Goal: Find specific page/section: Find specific page/section

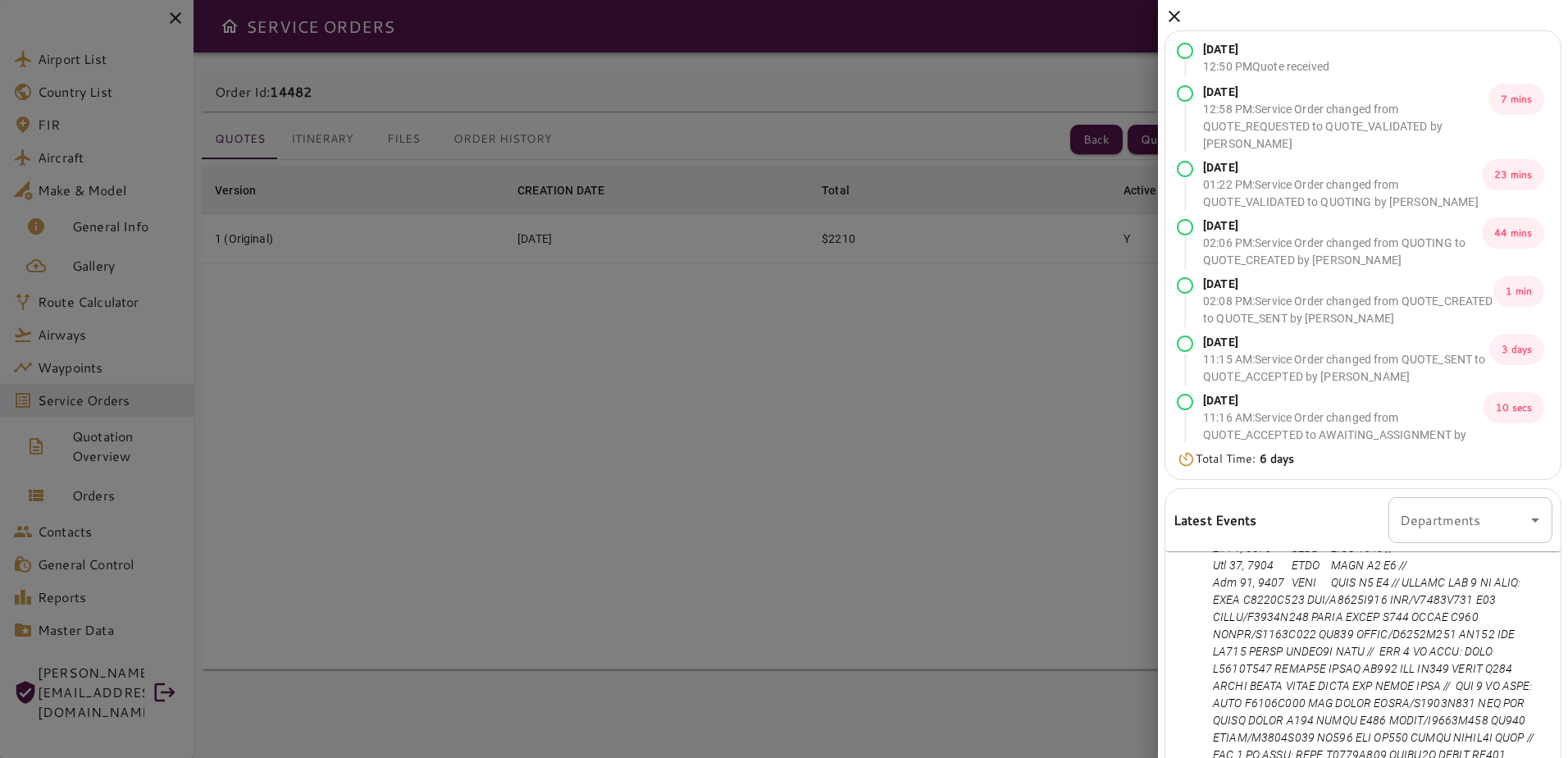
click at [1170, 18] on icon at bounding box center [1174, 16] width 20 height 20
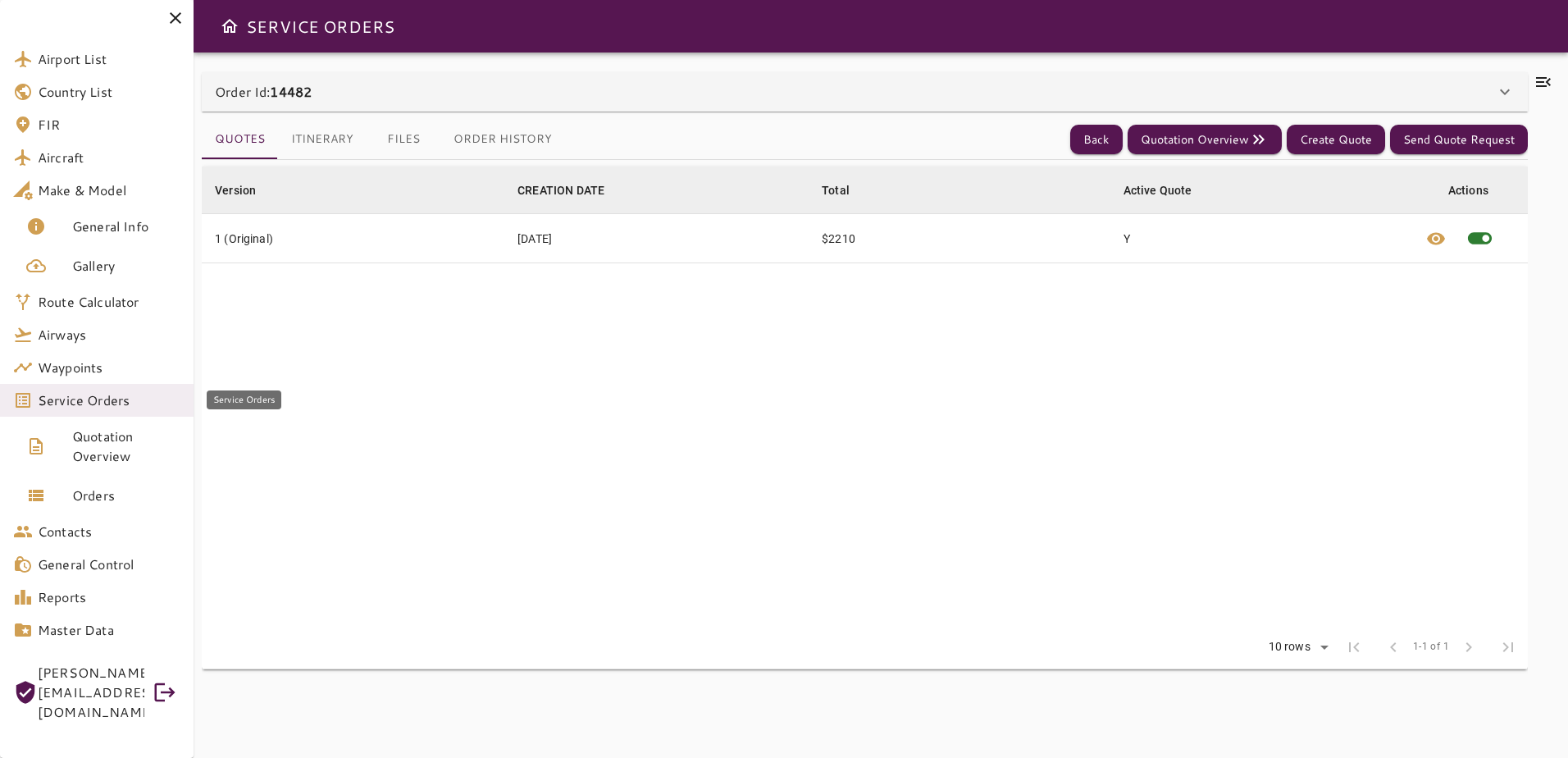
click at [107, 406] on span "Service Orders" at bounding box center [109, 400] width 143 height 20
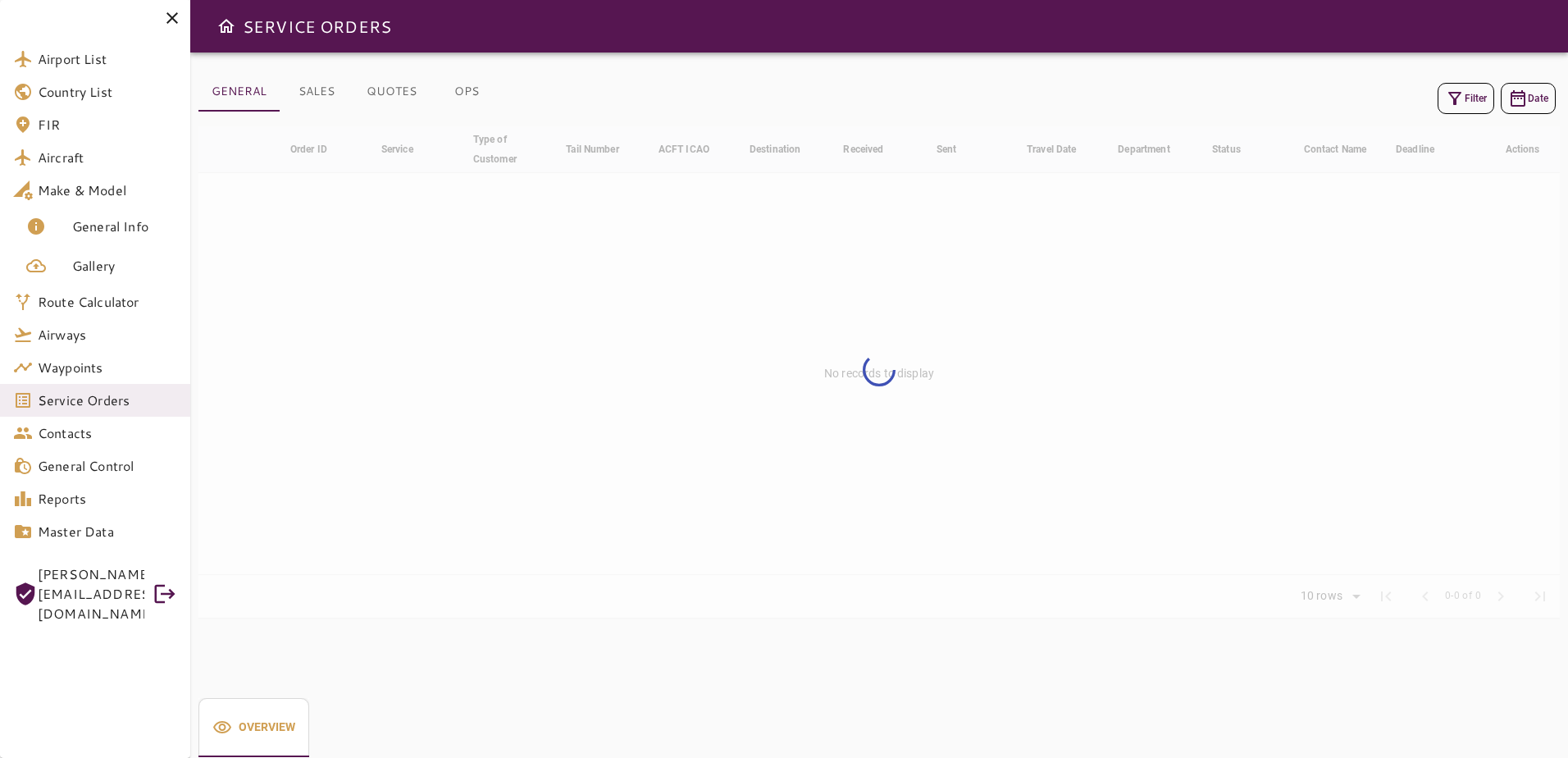
click at [1469, 81] on div "Filter Date" at bounding box center [879, 99] width 1361 height 40
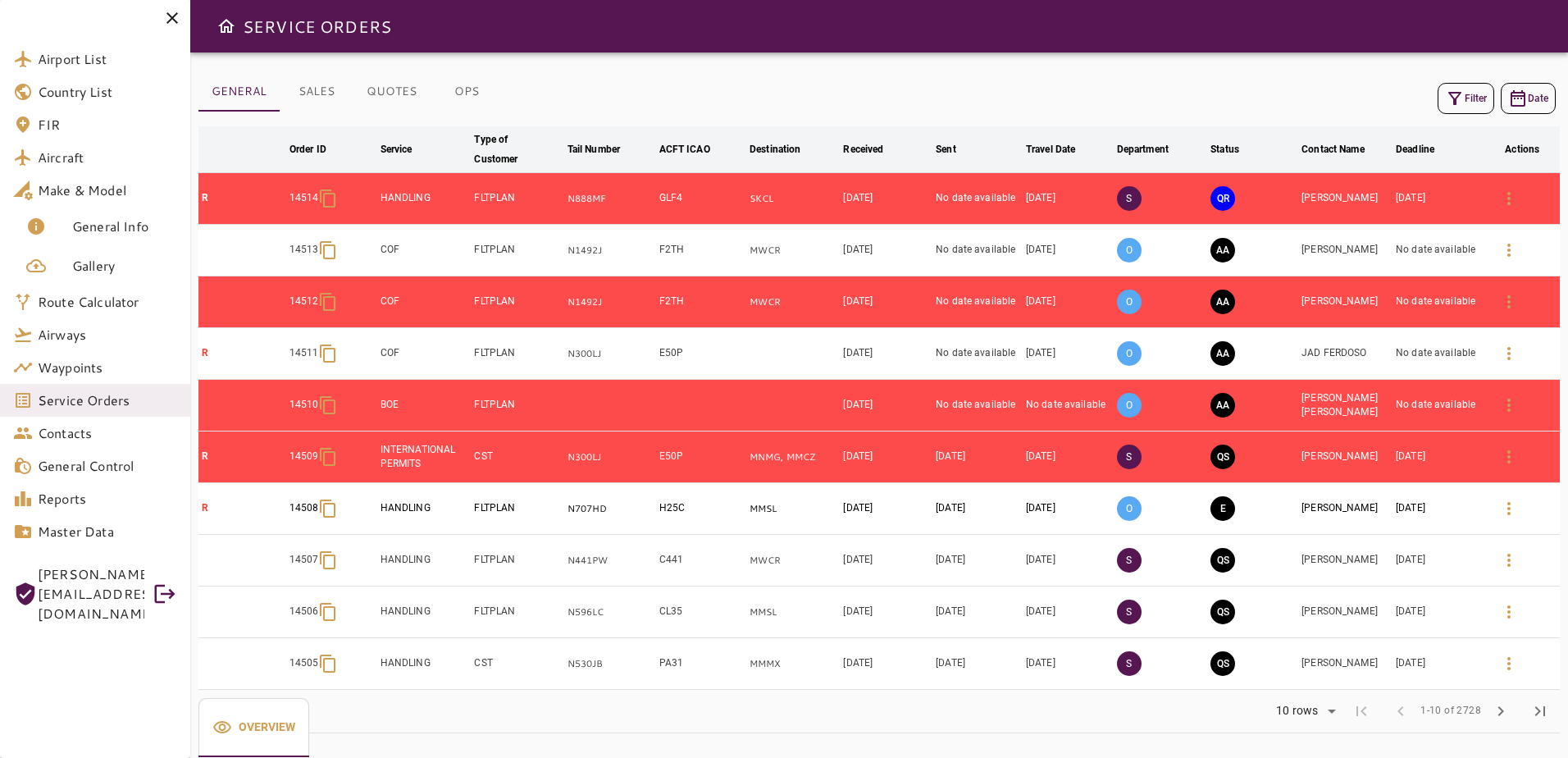
click at [1473, 94] on button "Filter" at bounding box center [1466, 98] width 57 height 31
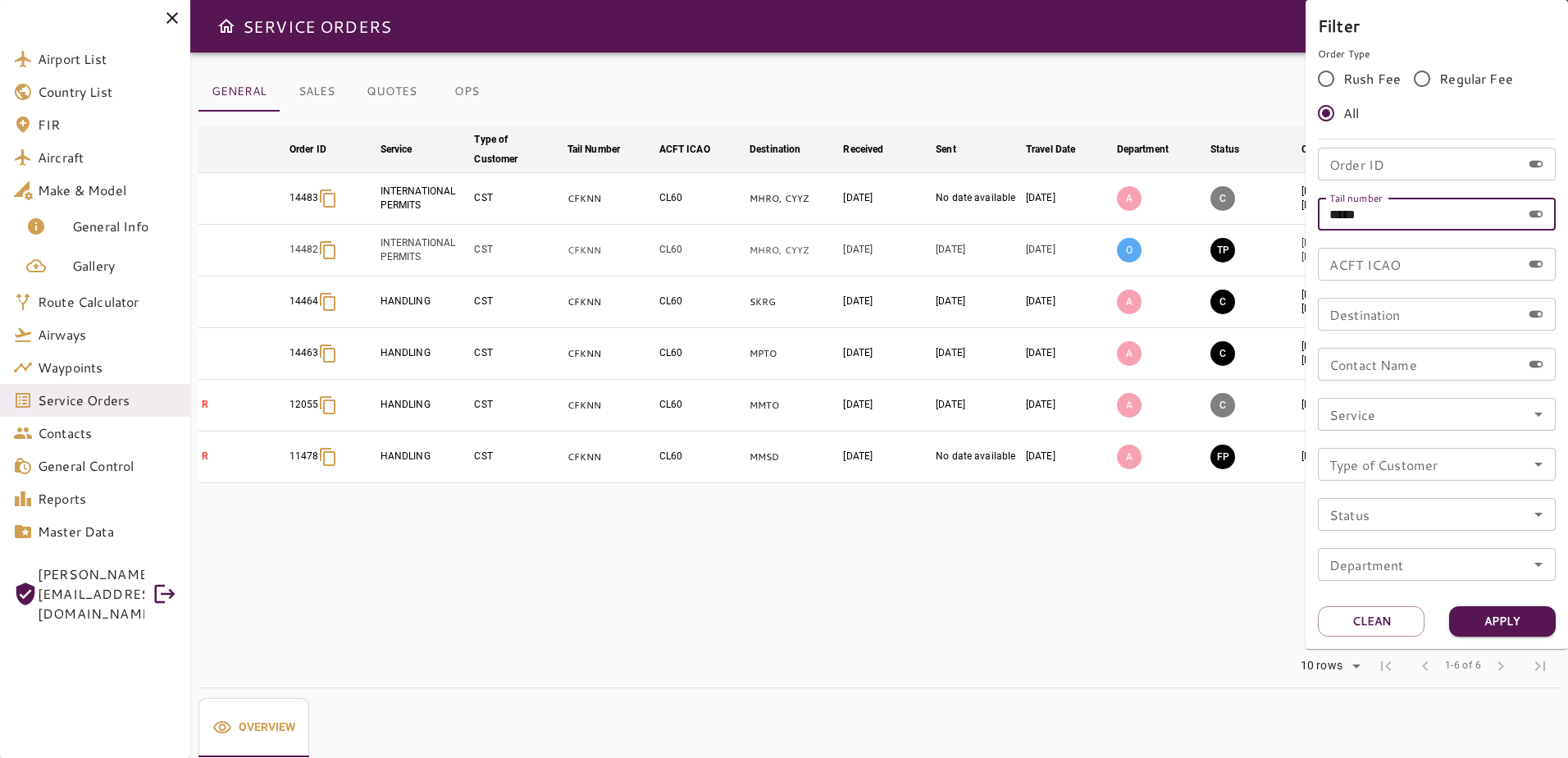
click at [1403, 209] on input "*****" at bounding box center [1420, 214] width 203 height 32
type input "******"
click at [1497, 625] on button "Apply" at bounding box center [1502, 621] width 107 height 31
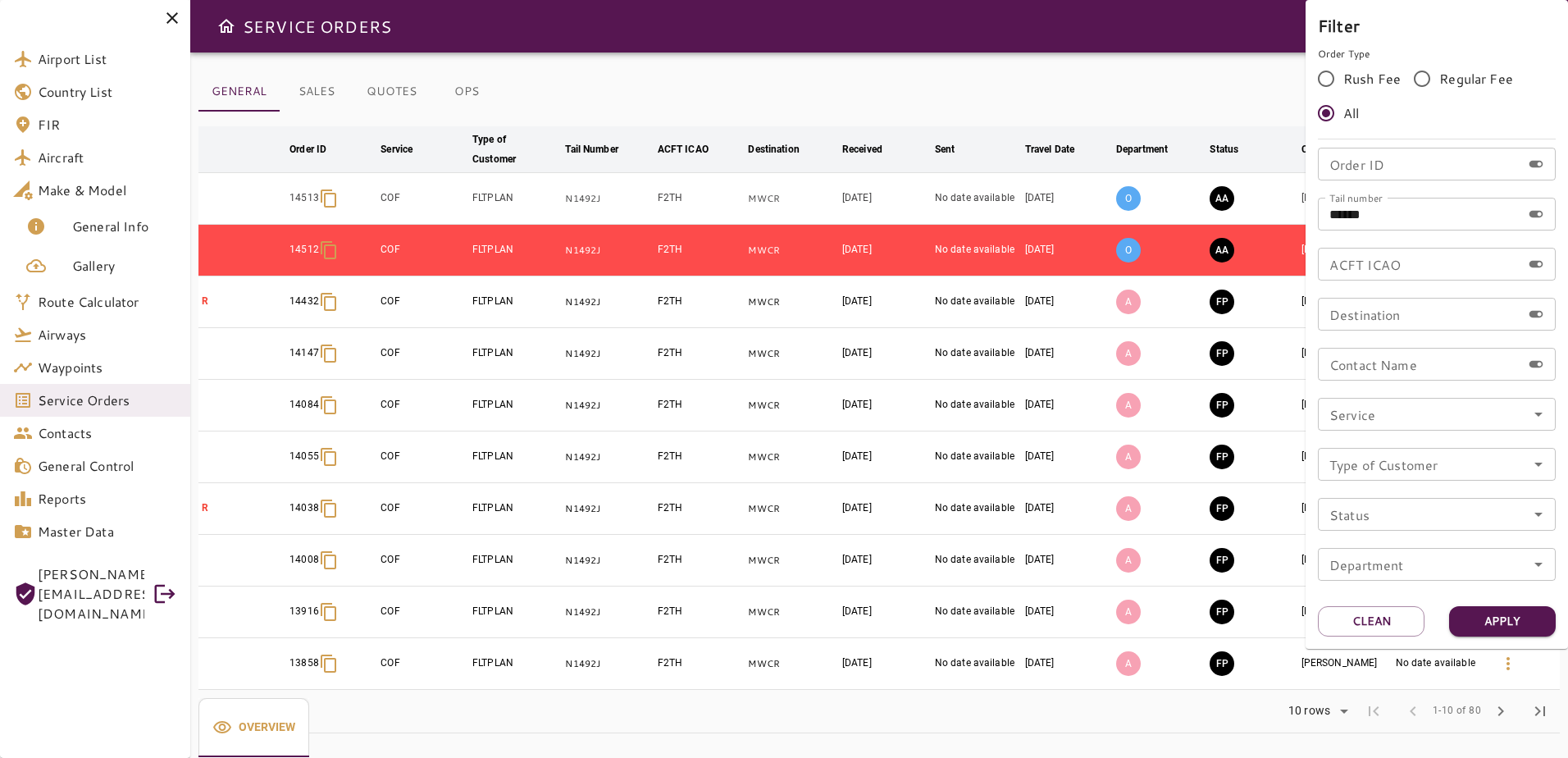
click at [1106, 89] on div at bounding box center [784, 379] width 1568 height 758
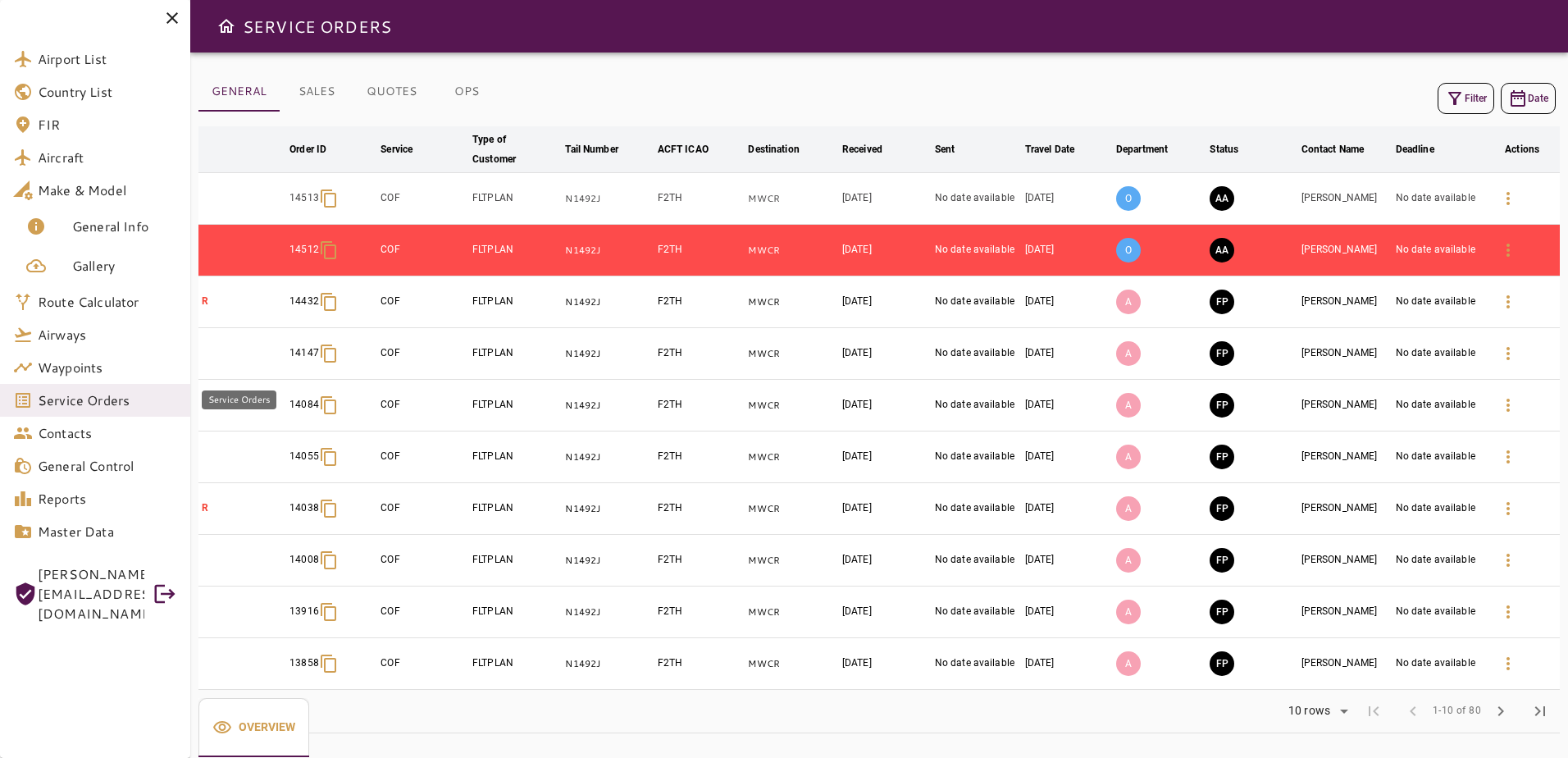
click at [79, 403] on span "Service Orders" at bounding box center [107, 400] width 139 height 20
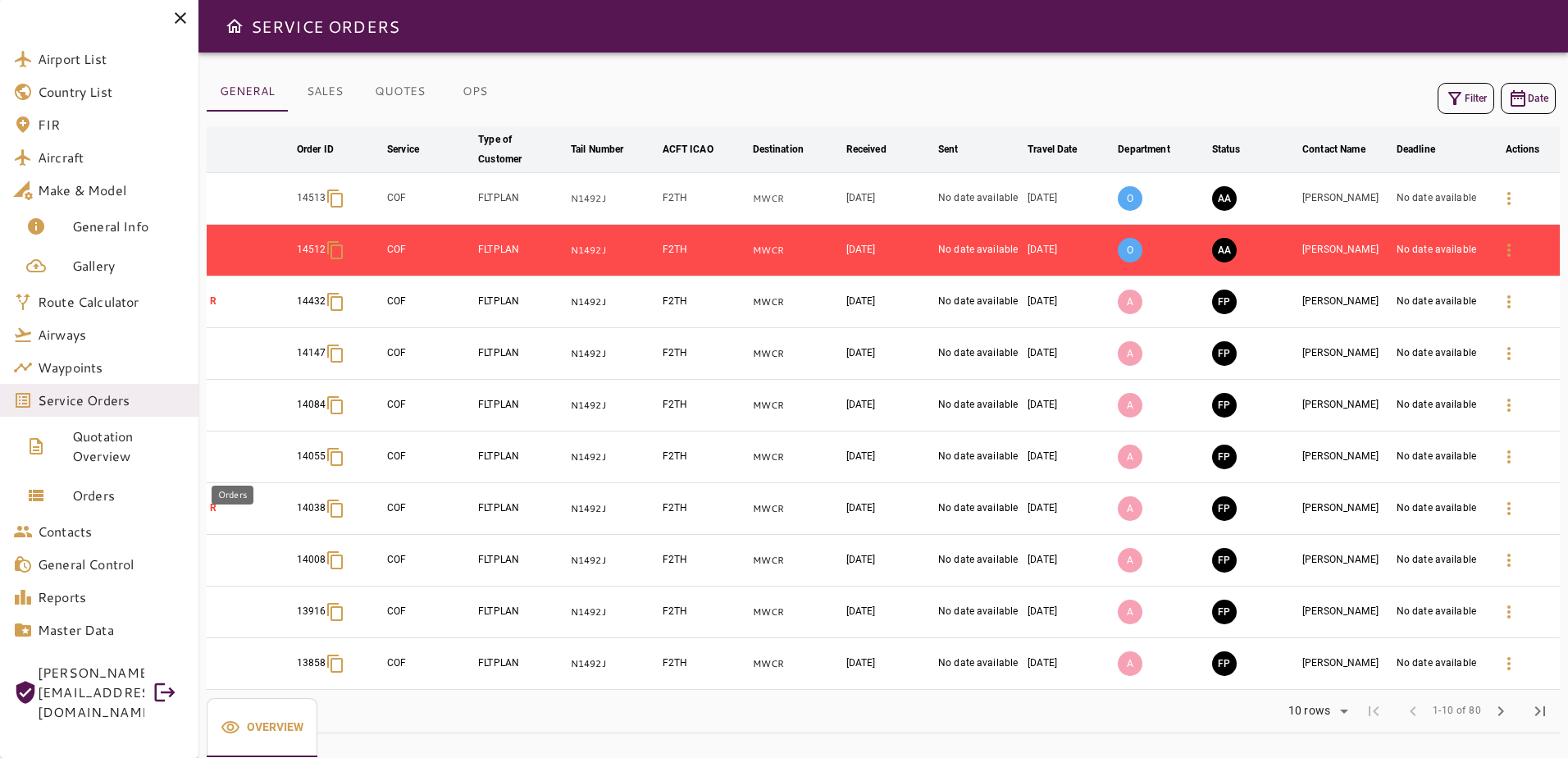
click at [118, 486] on span "Orders" at bounding box center [129, 495] width 113 height 20
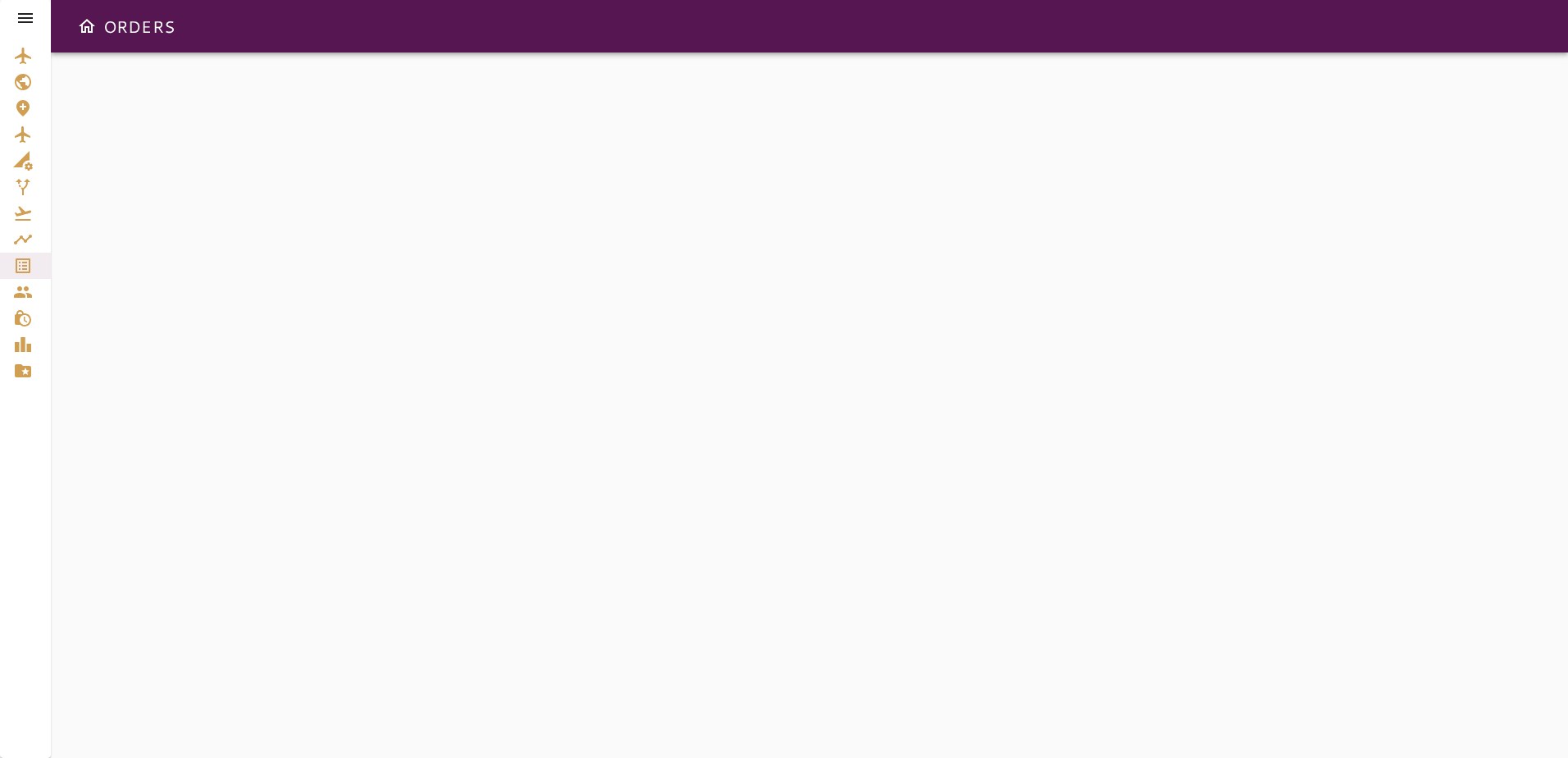
click at [27, 19] on icon at bounding box center [25, 18] width 14 height 10
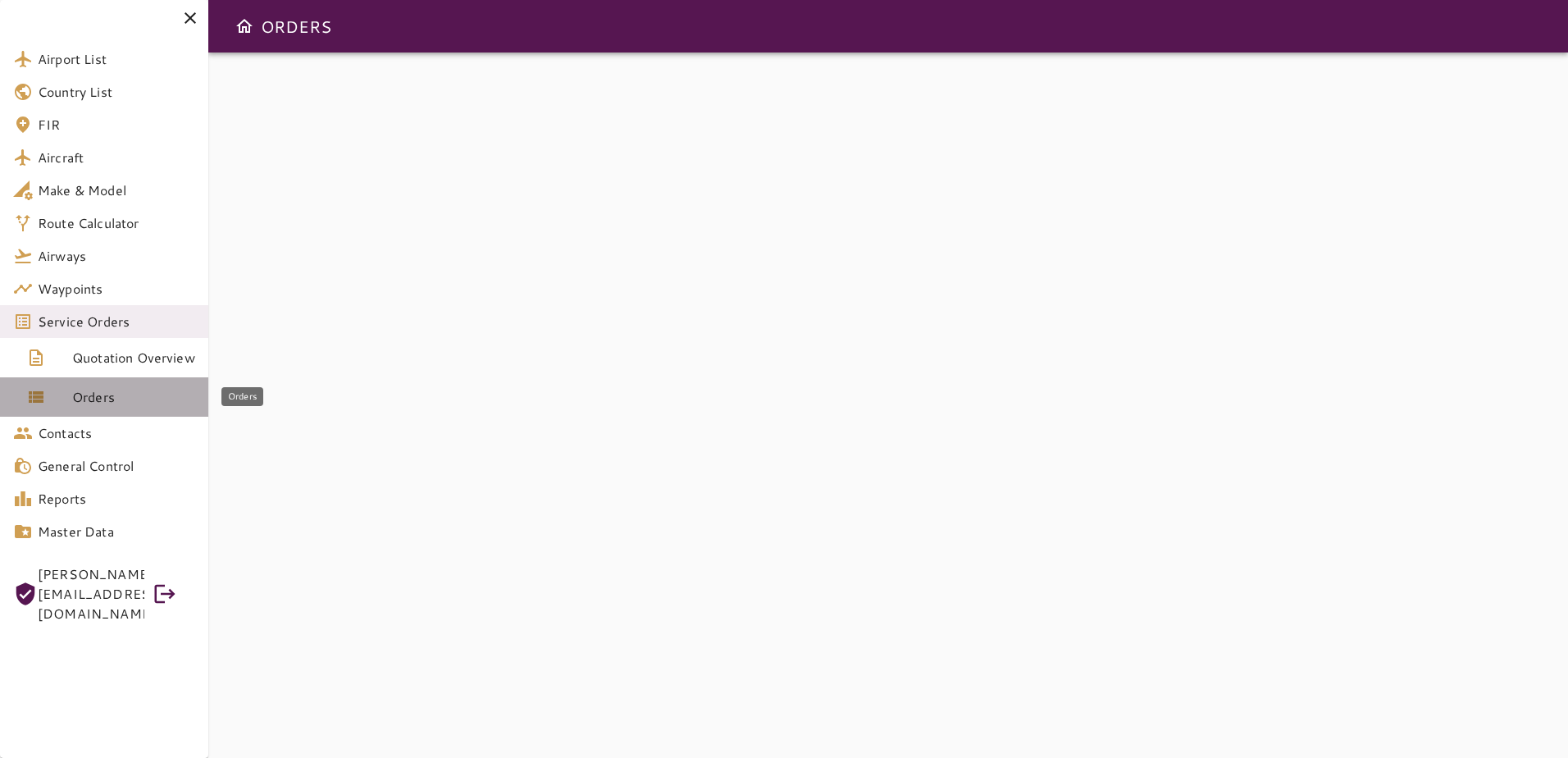
click at [153, 387] on link "Orders" at bounding box center [104, 397] width 209 height 40
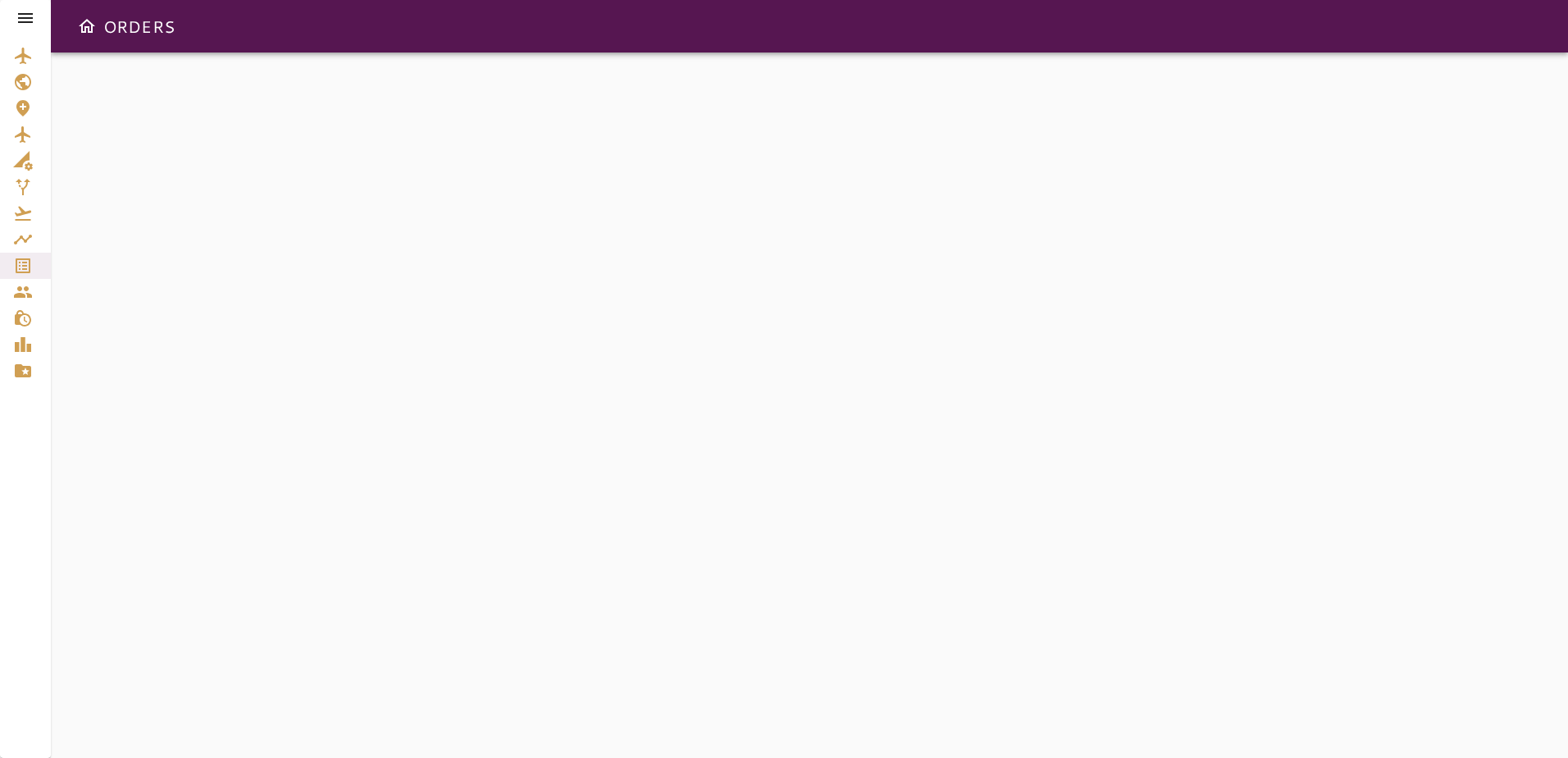
click at [31, 20] on icon at bounding box center [25, 18] width 20 height 20
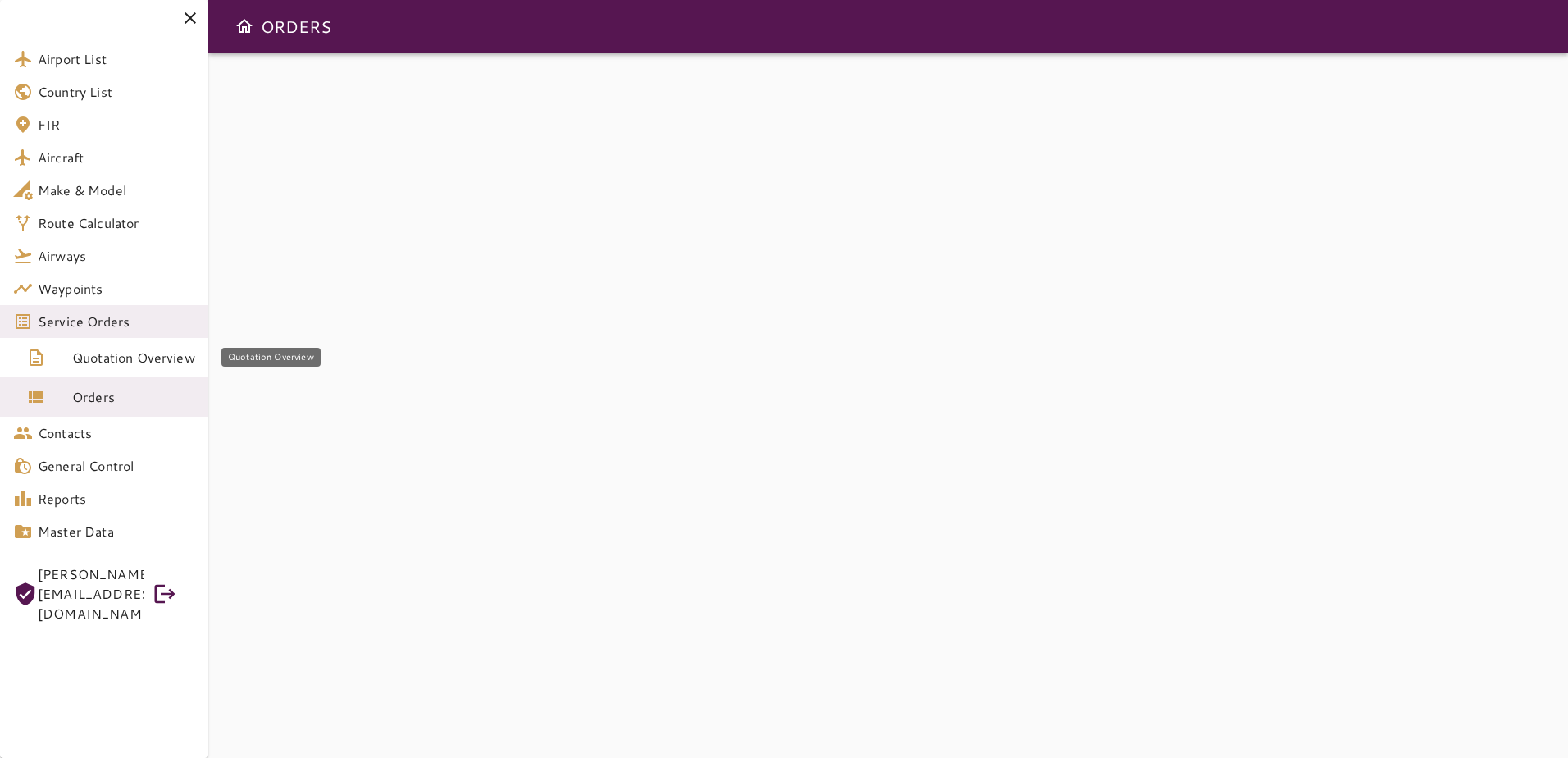
click at [121, 370] on link "Quotation Overview" at bounding box center [104, 358] width 209 height 40
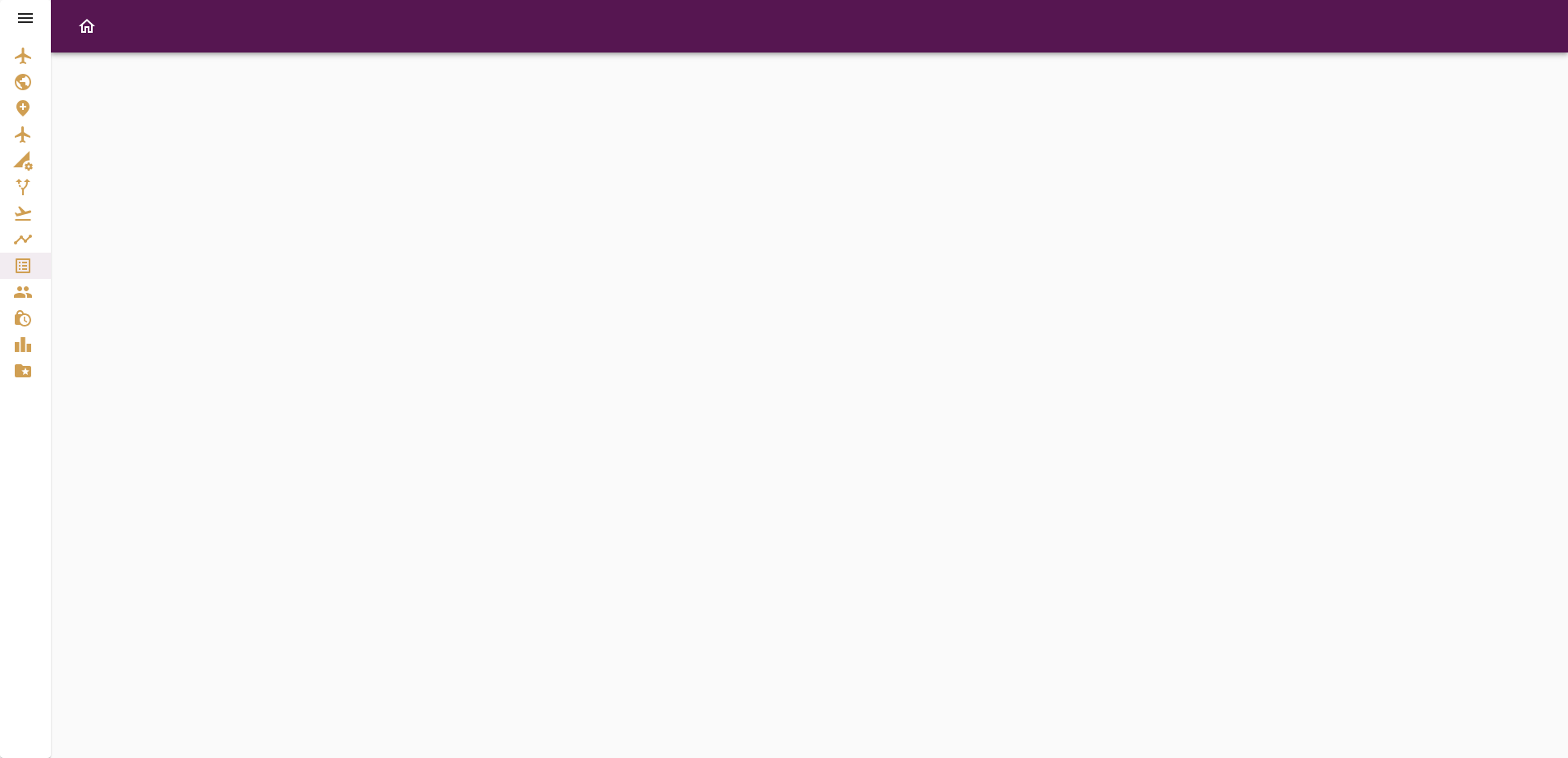
click at [33, 22] on icon at bounding box center [25, 18] width 20 height 20
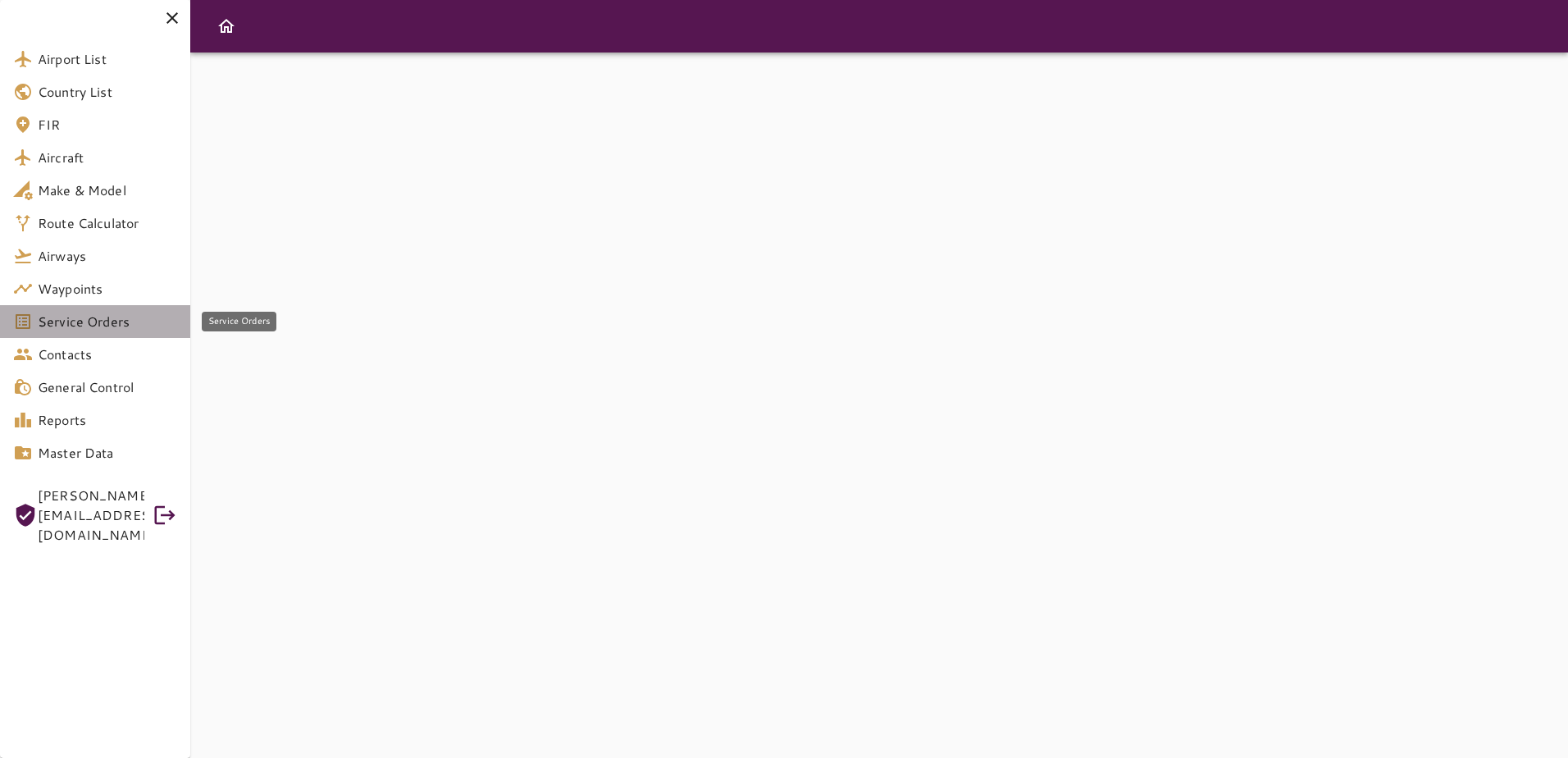
click at [117, 326] on span "Service Orders" at bounding box center [107, 322] width 139 height 20
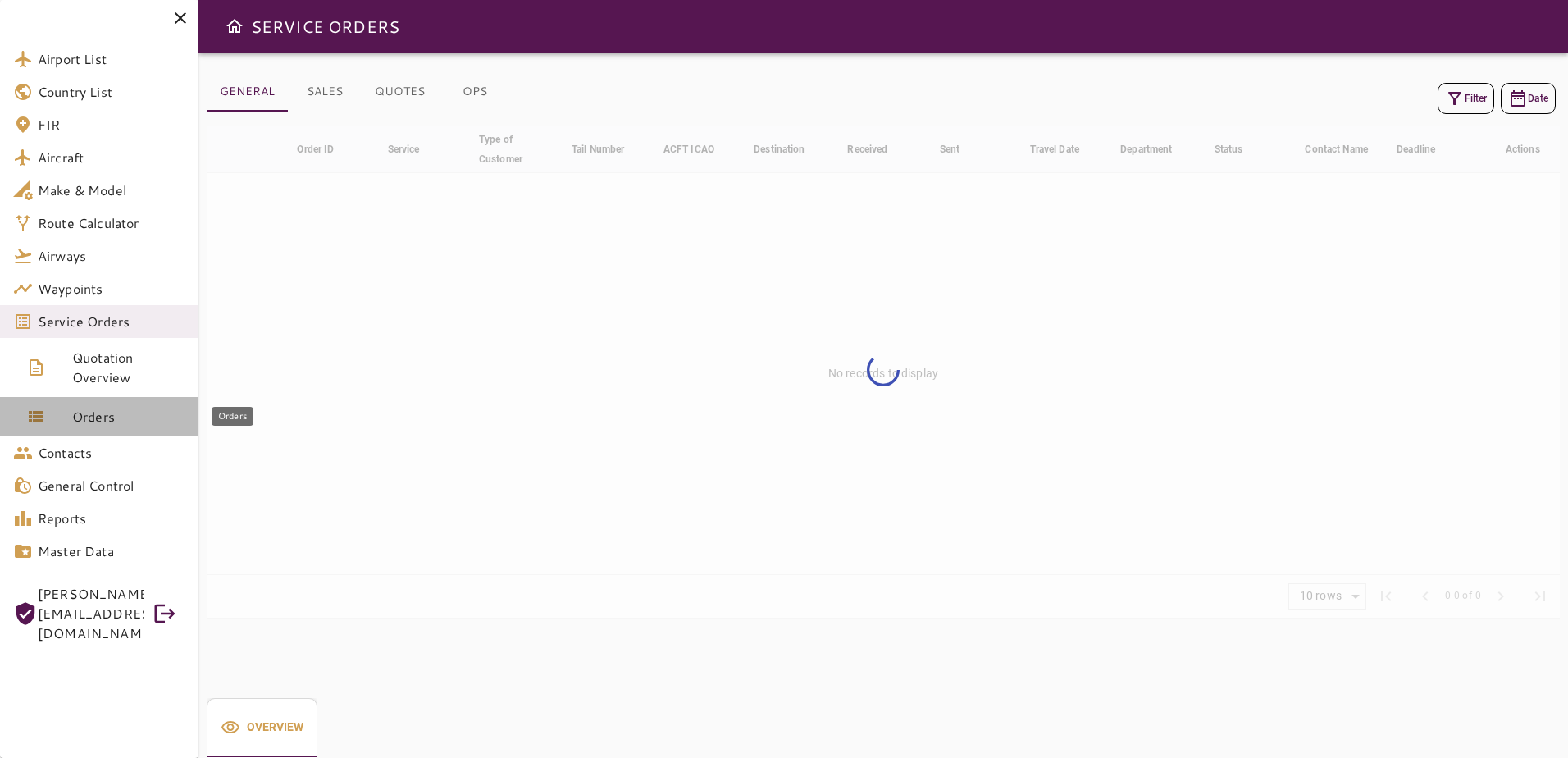
click at [119, 409] on span "Orders" at bounding box center [129, 416] width 113 height 20
